Goal: Task Accomplishment & Management: Complete application form

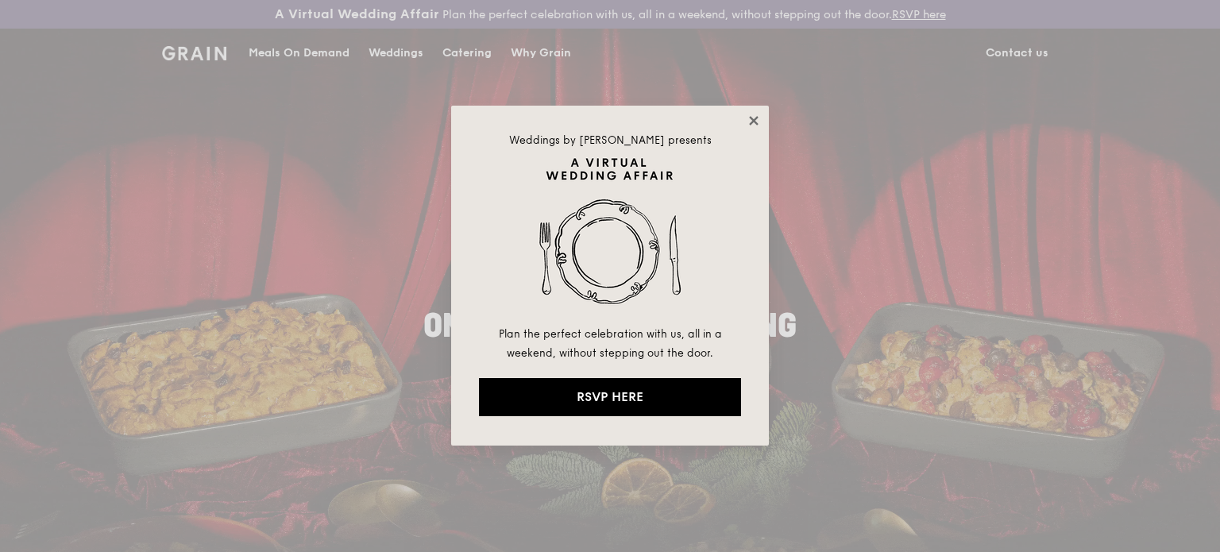
click at [756, 118] on icon at bounding box center [753, 120] width 9 height 9
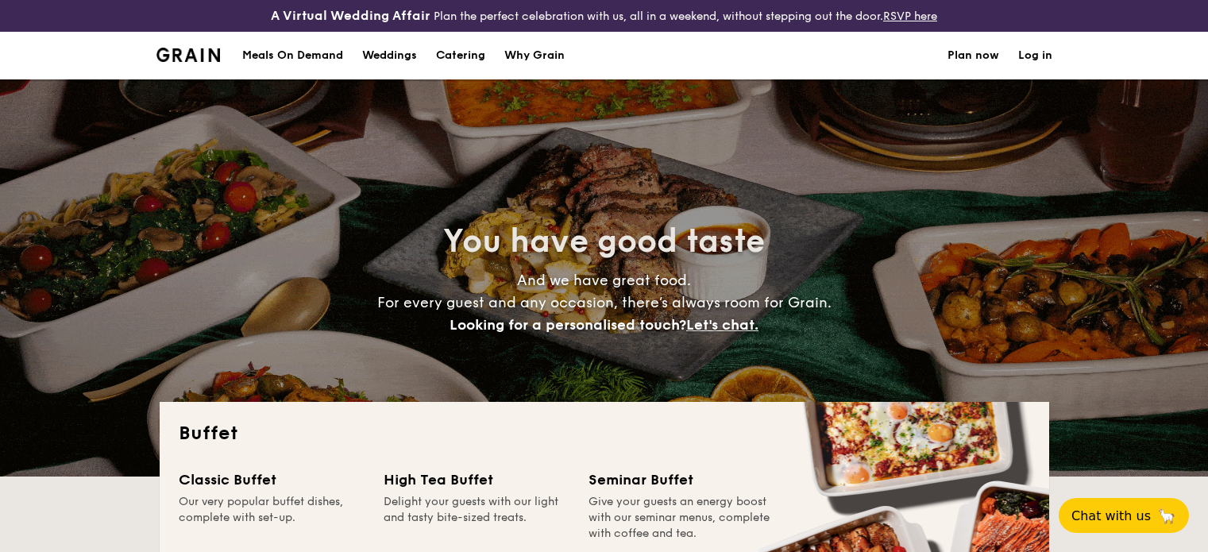
select select
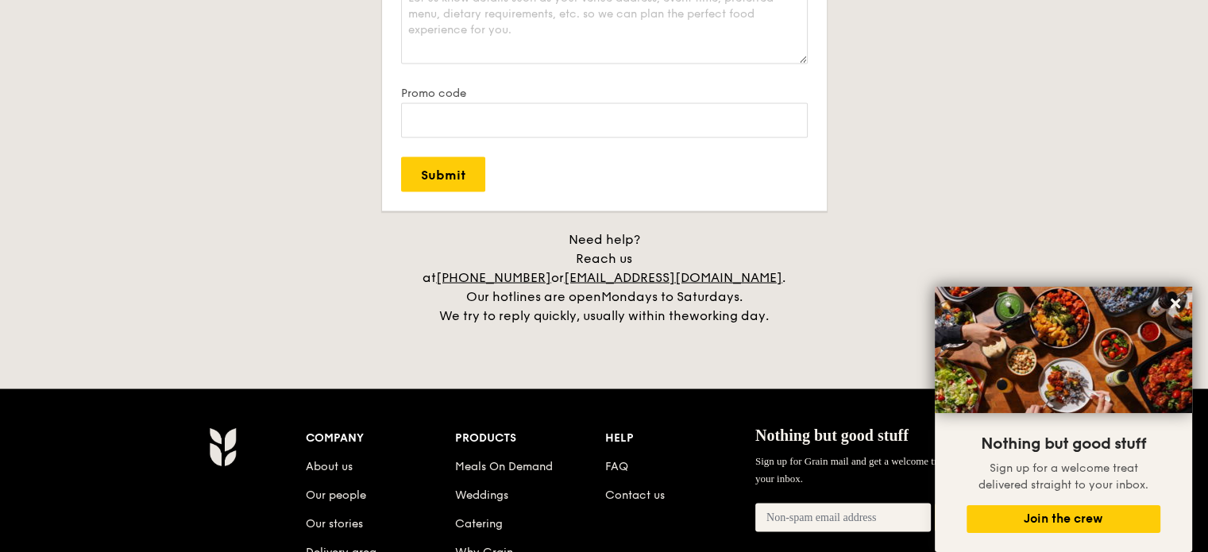
scroll to position [3464, 0]
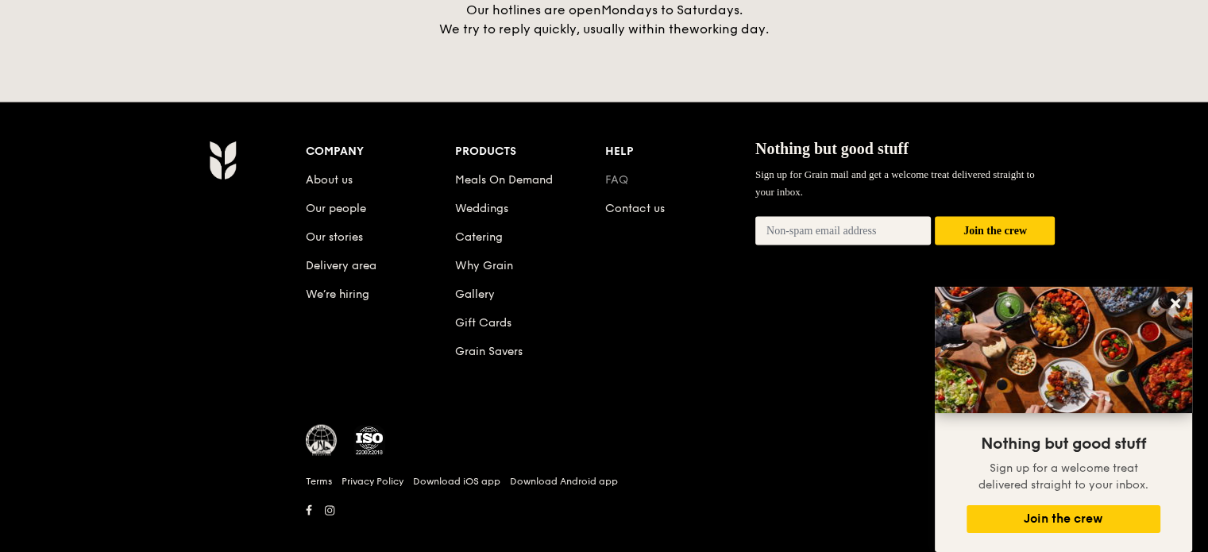
click at [605, 173] on link "FAQ" at bounding box center [616, 180] width 23 height 14
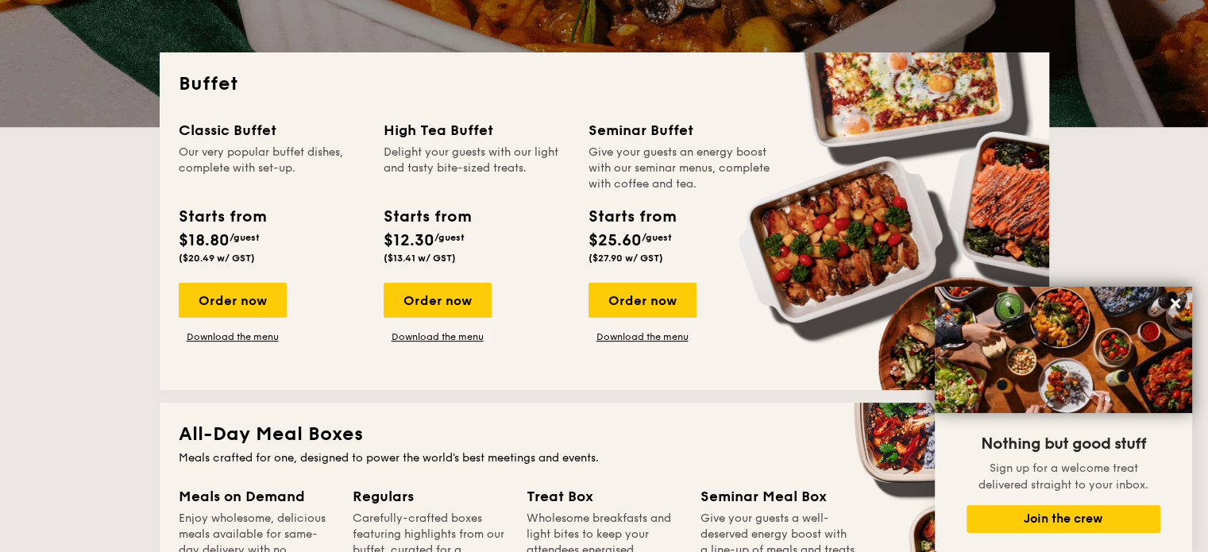
scroll to position [0, 0]
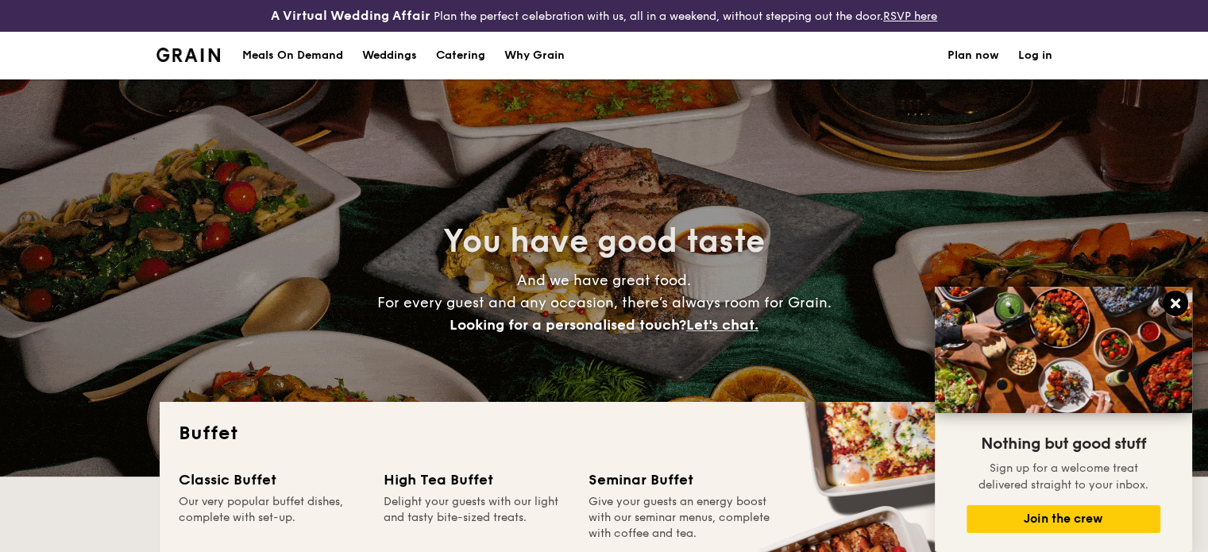
click at [1178, 303] on icon at bounding box center [1175, 303] width 14 height 14
